Goal: Task Accomplishment & Management: Manage account settings

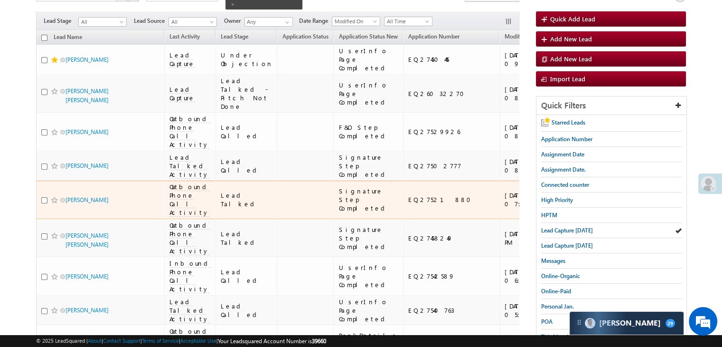
scroll to position [149, 0]
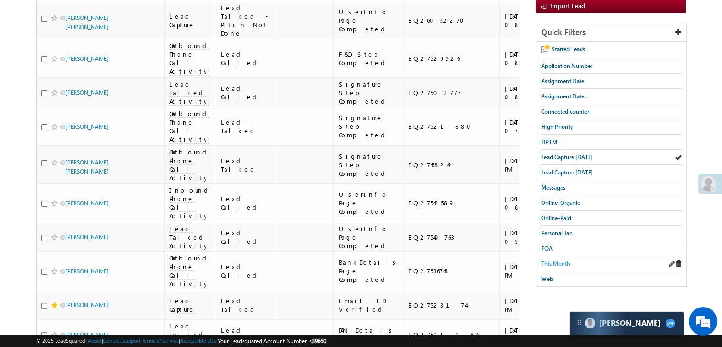
click at [547, 260] on span "This Month" at bounding box center [555, 263] width 29 height 7
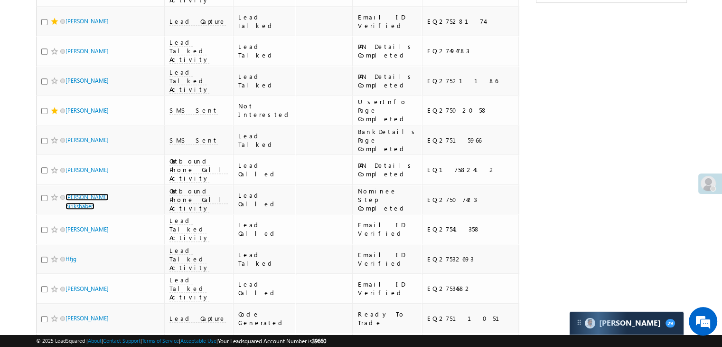
scroll to position [148, 0]
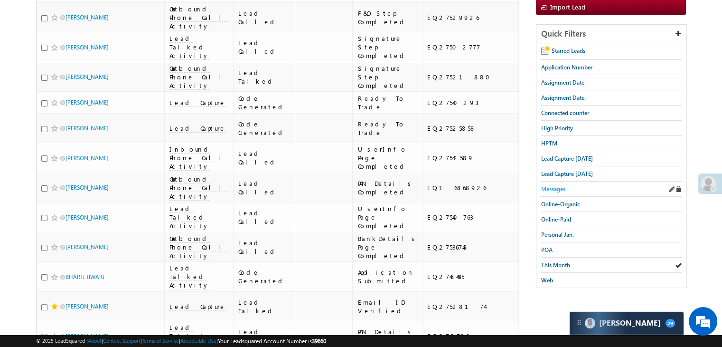
click at [558, 187] on span "Messages" at bounding box center [553, 188] width 24 height 7
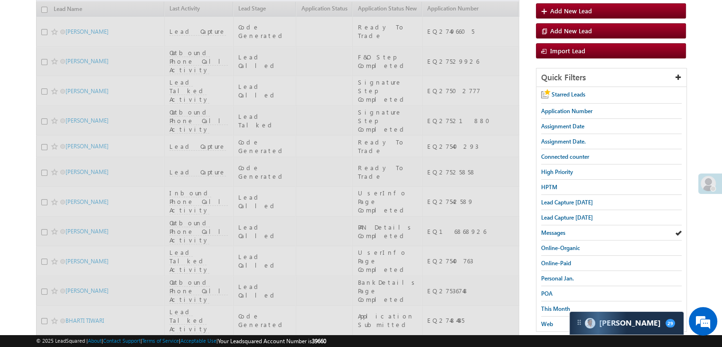
scroll to position [53, 0]
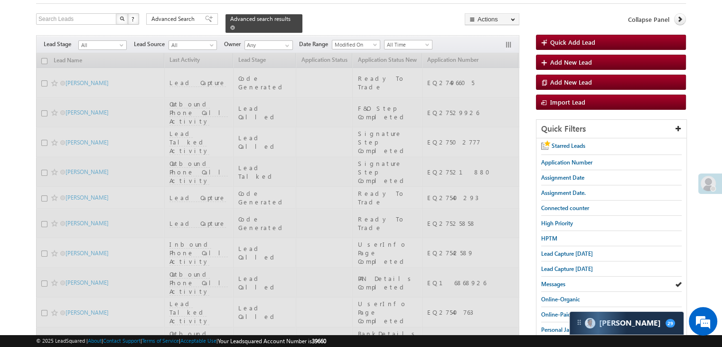
click at [235, 25] on span at bounding box center [232, 27] width 5 height 5
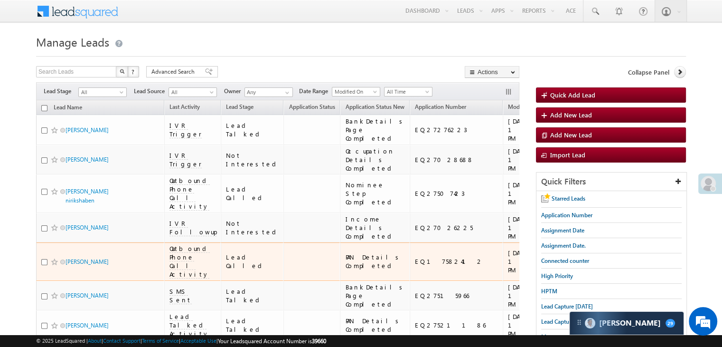
scroll to position [95, 0]
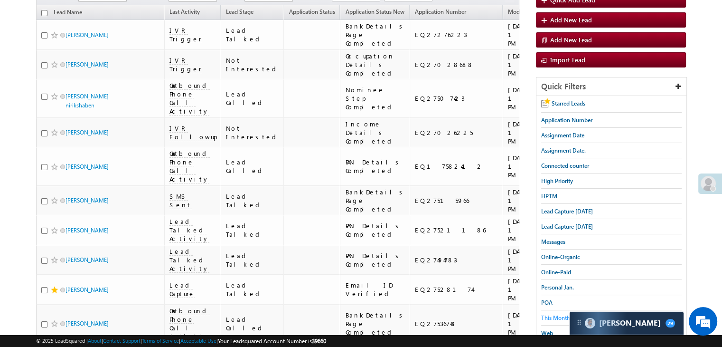
click at [545, 314] on span "This Month" at bounding box center [555, 317] width 29 height 7
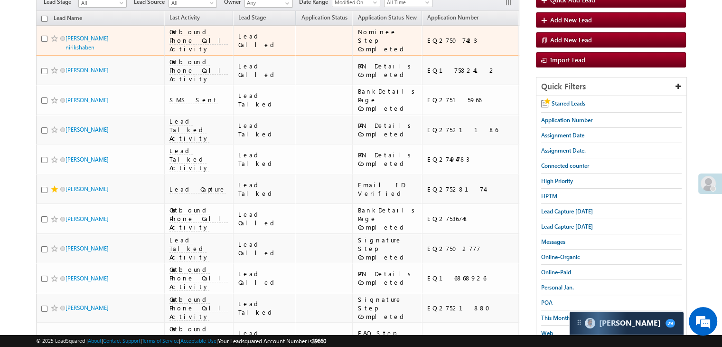
click at [593, 37] on div "[URL][DOMAIN_NAME]" at bounding box center [622, 40] width 58 height 17
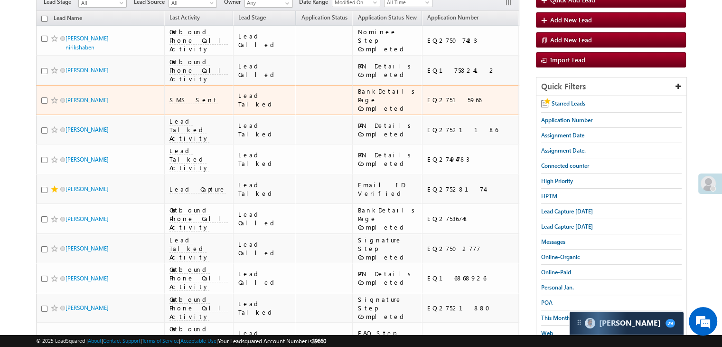
scroll to position [142, 0]
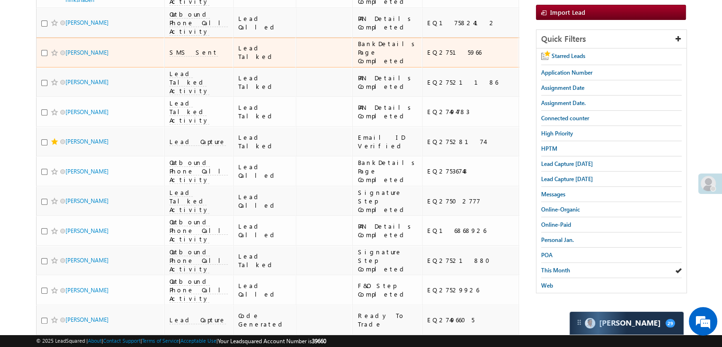
click at [593, 61] on div "[URL][DOMAIN_NAME]" at bounding box center [622, 52] width 58 height 17
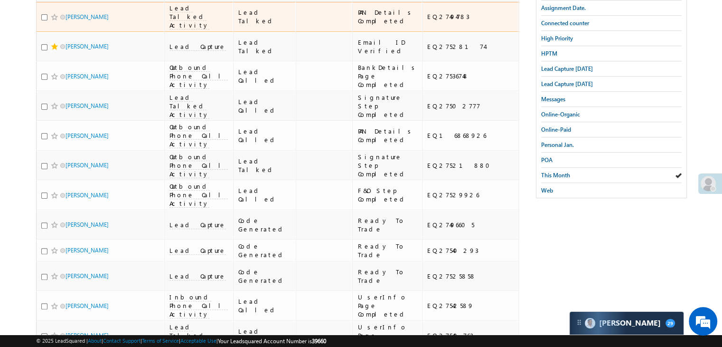
scroll to position [332, 0]
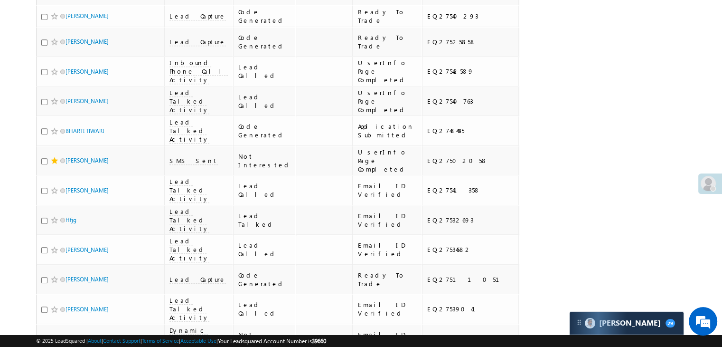
scroll to position [475, 0]
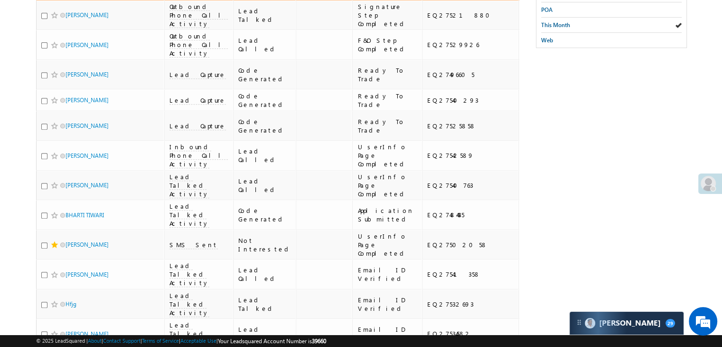
scroll to position [380, 0]
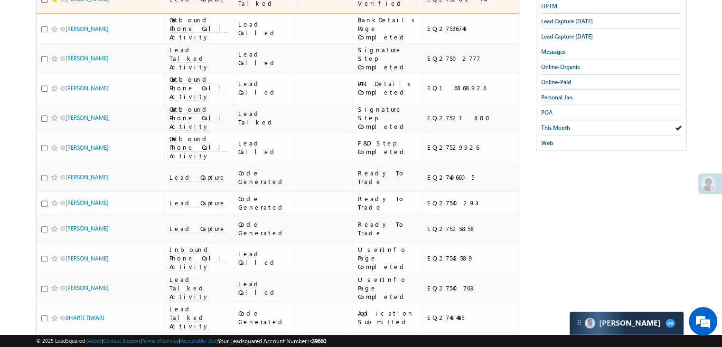
scroll to position [285, 0]
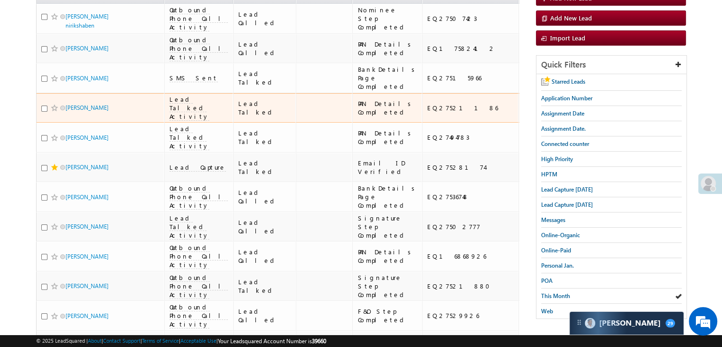
scroll to position [95, 0]
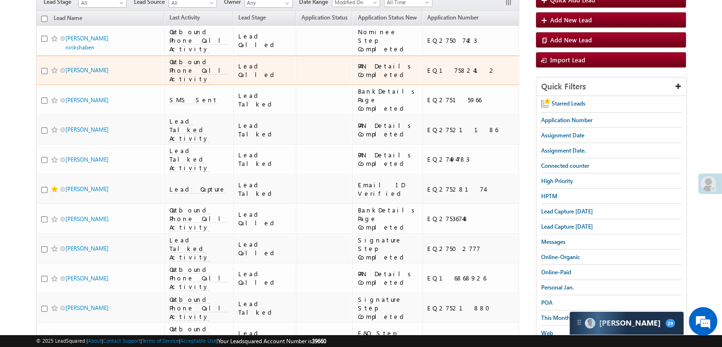
click at [593, 79] on div "[URL][DOMAIN_NAME]" at bounding box center [622, 70] width 58 height 17
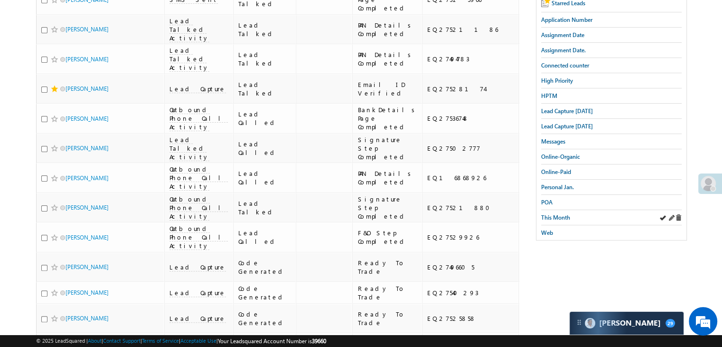
scroll to position [0, 0]
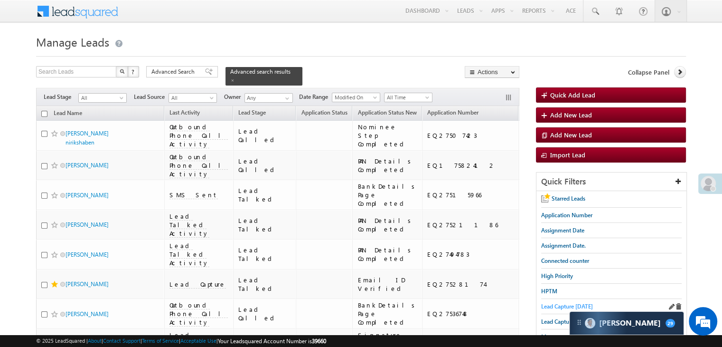
click at [564, 304] on span "Lead Capture [DATE]" at bounding box center [567, 305] width 52 height 7
